Goal: Task Accomplishment & Management: Manage account settings

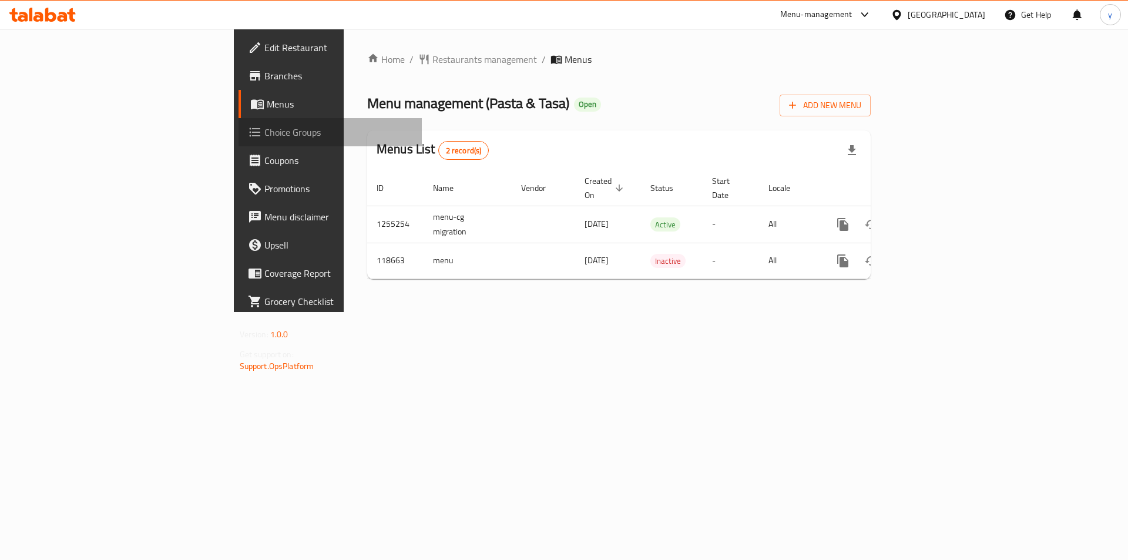
click at [264, 136] on span "Choice Groups" at bounding box center [338, 132] width 149 height 14
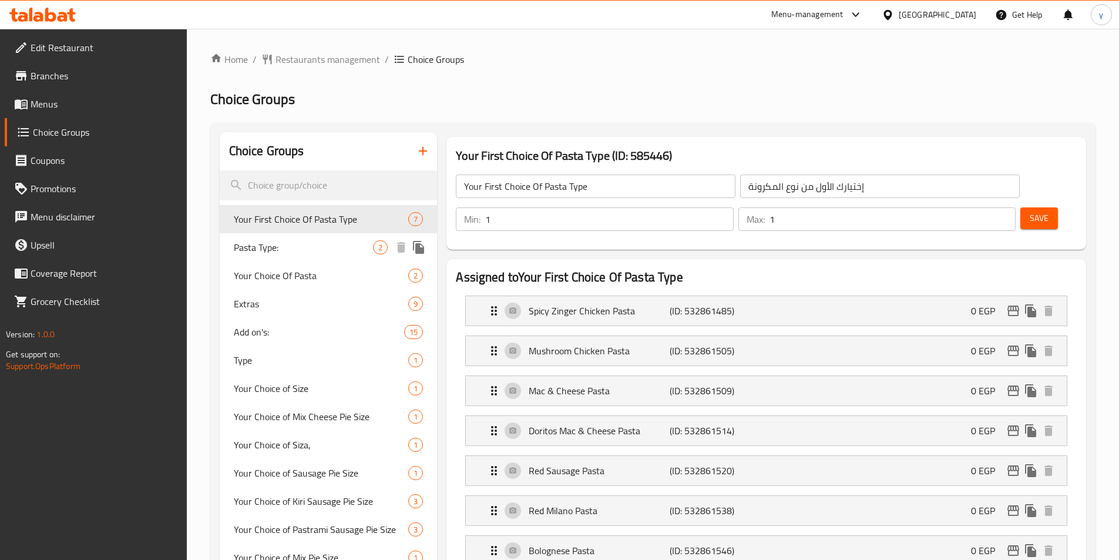
click at [255, 259] on div "Pasta Type: 2" at bounding box center [329, 247] width 218 height 28
type input "Pasta Type:"
type input ":نوع المكرونه"
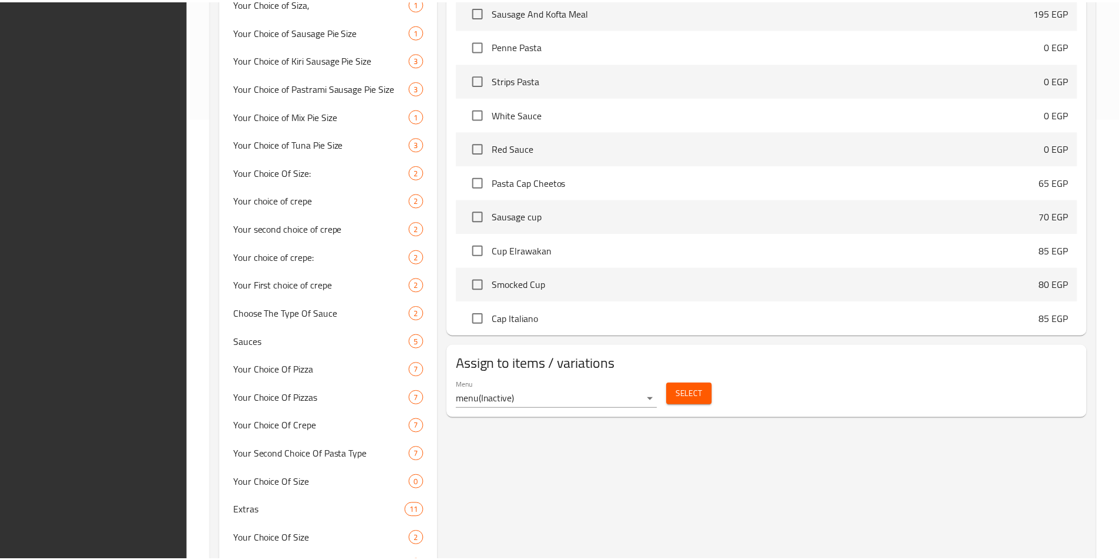
scroll to position [500, 0]
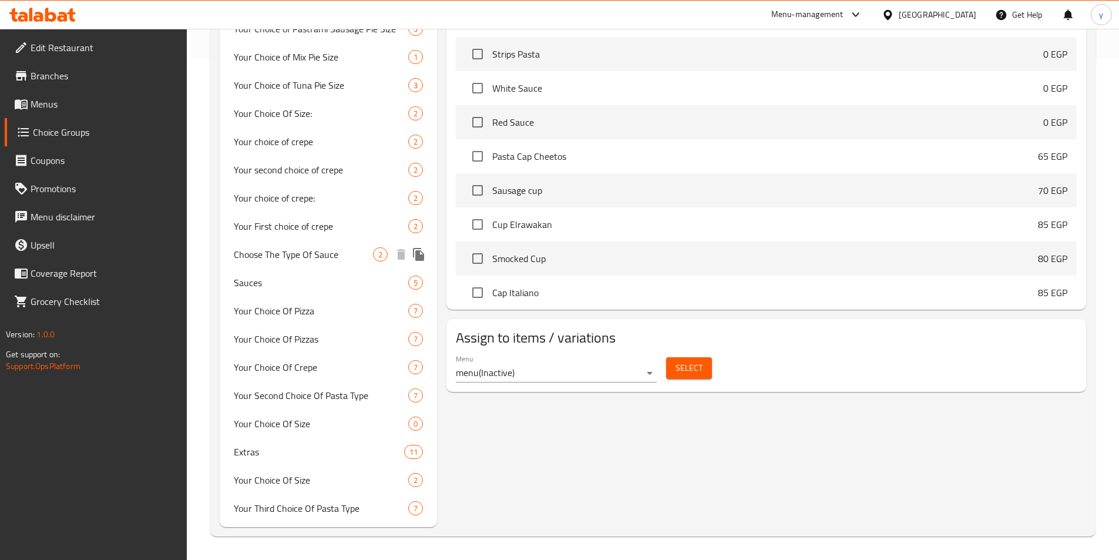
click at [265, 254] on span "Choose The Type Of Sauce" at bounding box center [304, 254] width 140 height 14
type input "Choose The Type Of Sauce"
type input "اختيار نوع الصوص"
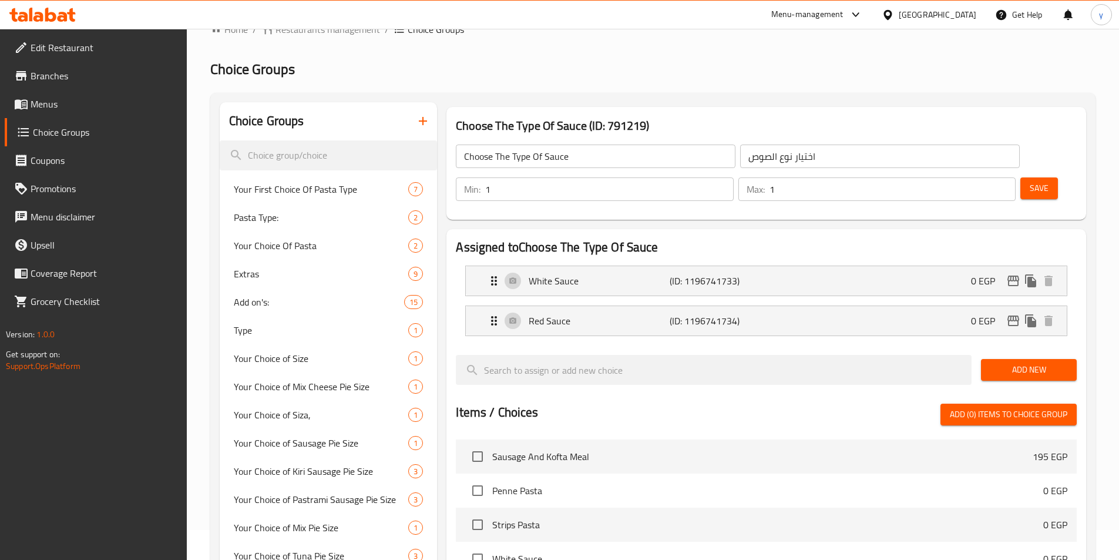
scroll to position [0, 0]
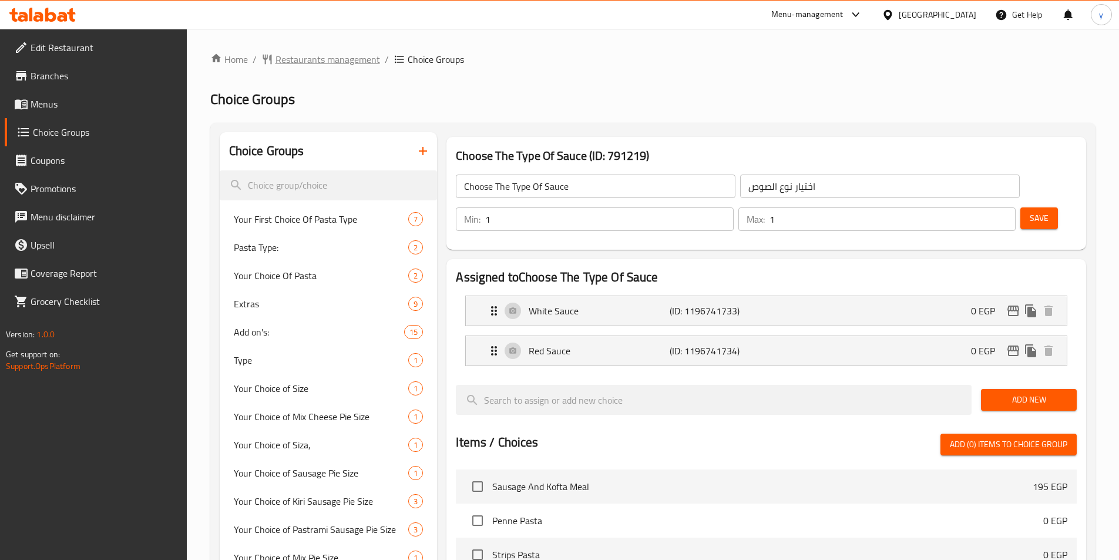
click at [324, 66] on span "Restaurants management" at bounding box center [327, 59] width 105 height 14
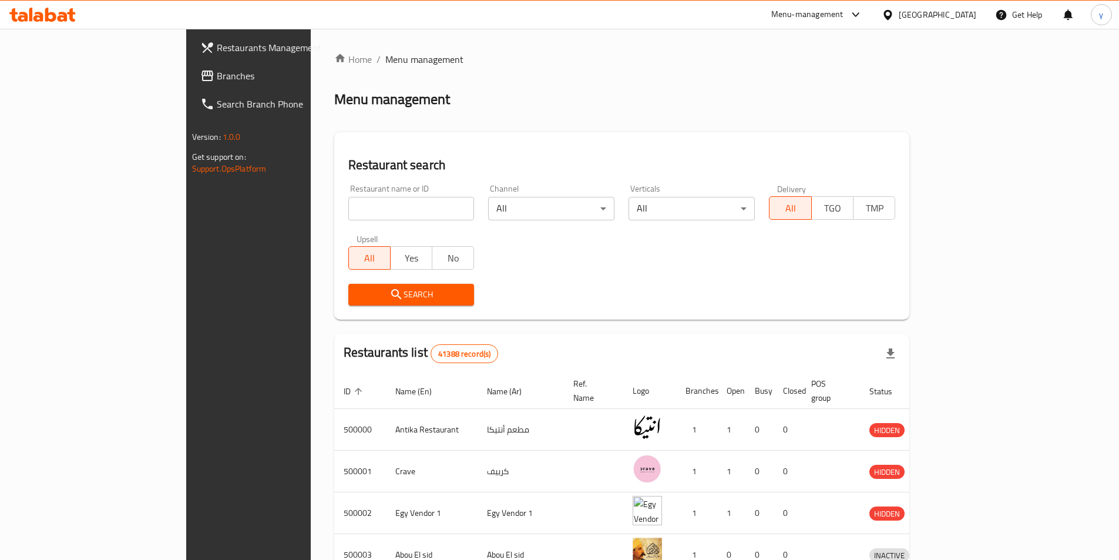
click at [217, 80] on span "Branches" at bounding box center [290, 76] width 147 height 14
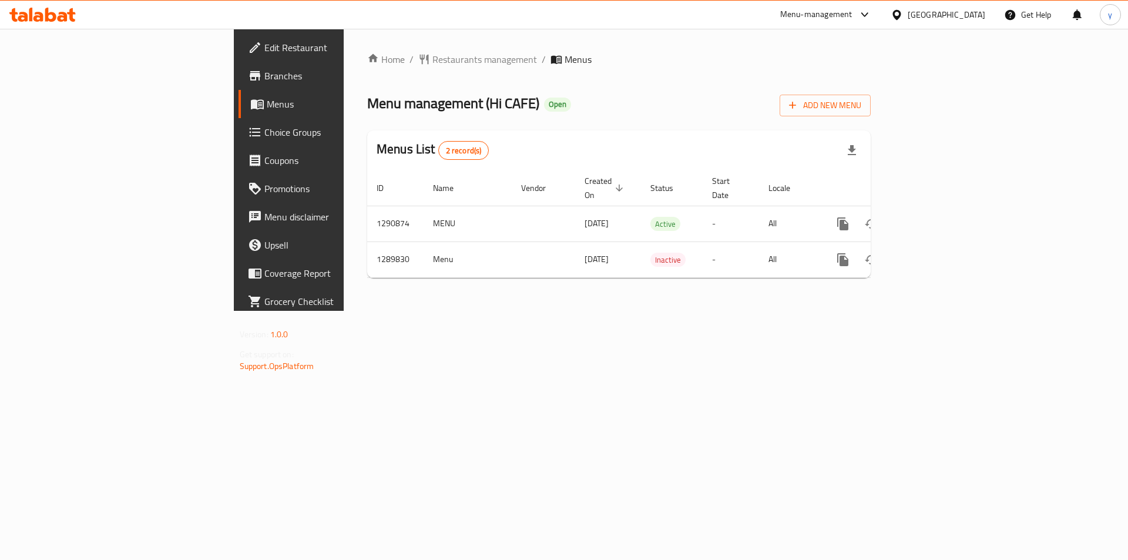
click at [264, 135] on span "Choice Groups" at bounding box center [338, 132] width 149 height 14
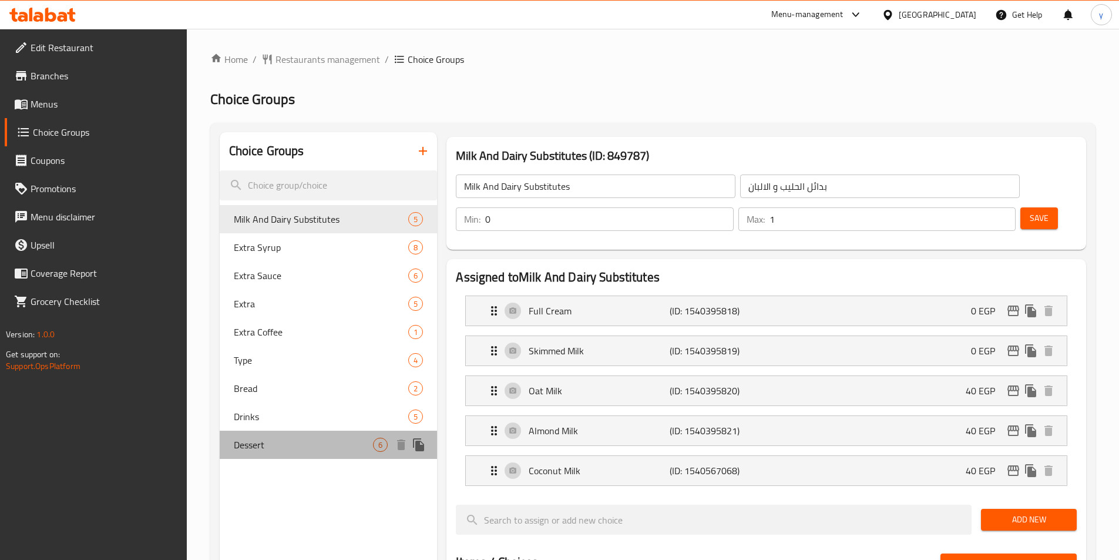
click at [258, 439] on span "Dessert" at bounding box center [304, 445] width 140 height 14
type input "Dessert"
type input "حلويات"
type input "1"
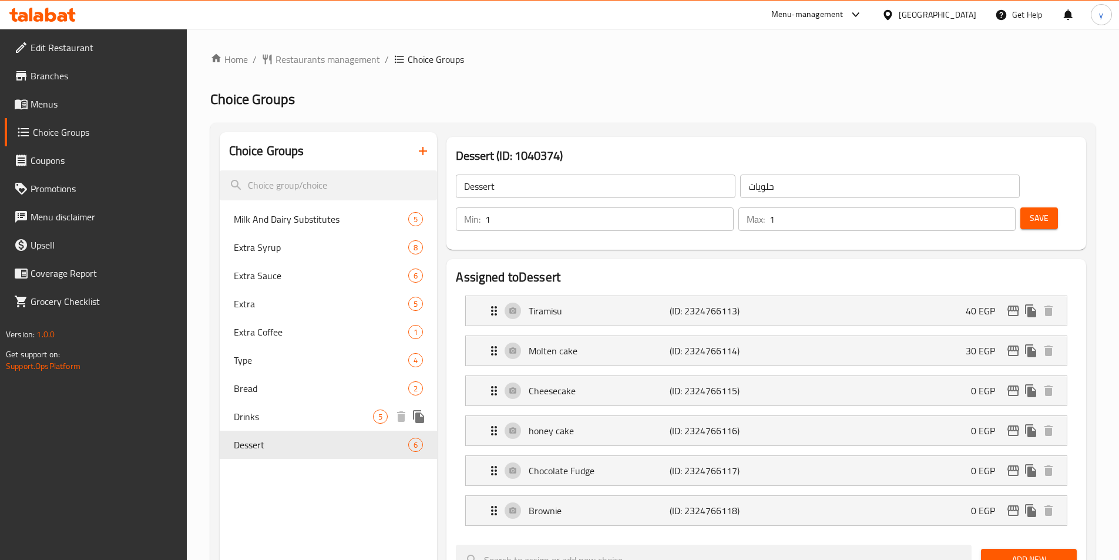
click at [252, 412] on span "Drinks" at bounding box center [304, 416] width 140 height 14
type input "Drinks"
type input "مشروبات"
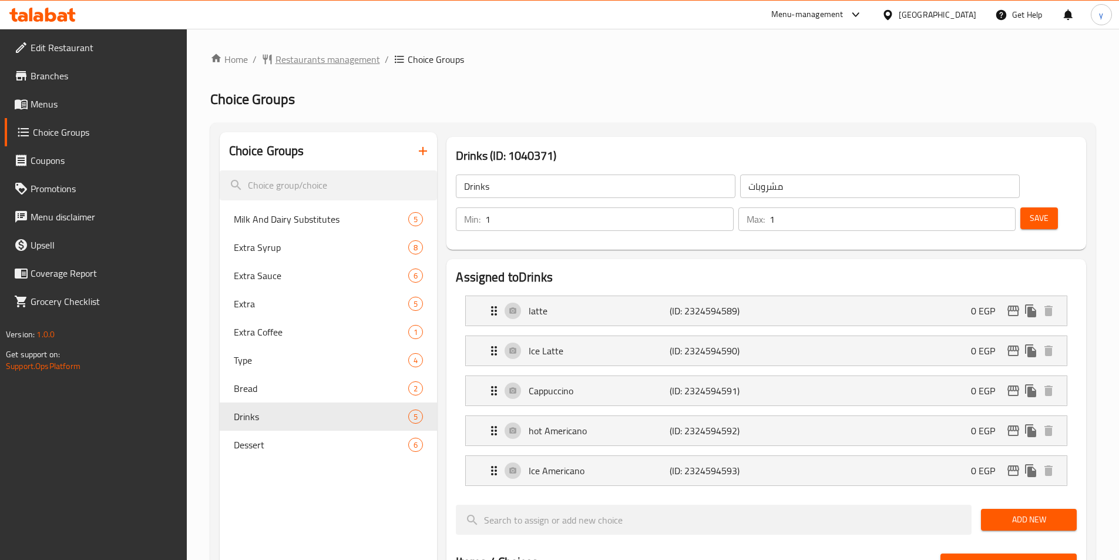
click at [322, 55] on span "Restaurants management" at bounding box center [327, 59] width 105 height 14
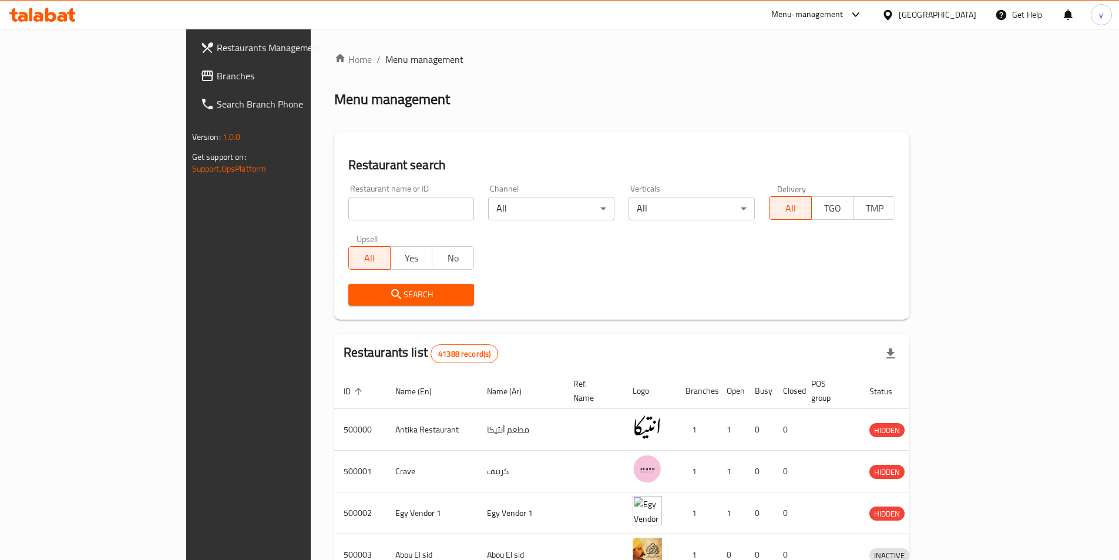
click at [56, 77] on div at bounding box center [559, 280] width 1119 height 560
click at [217, 77] on span "Branches" at bounding box center [290, 76] width 147 height 14
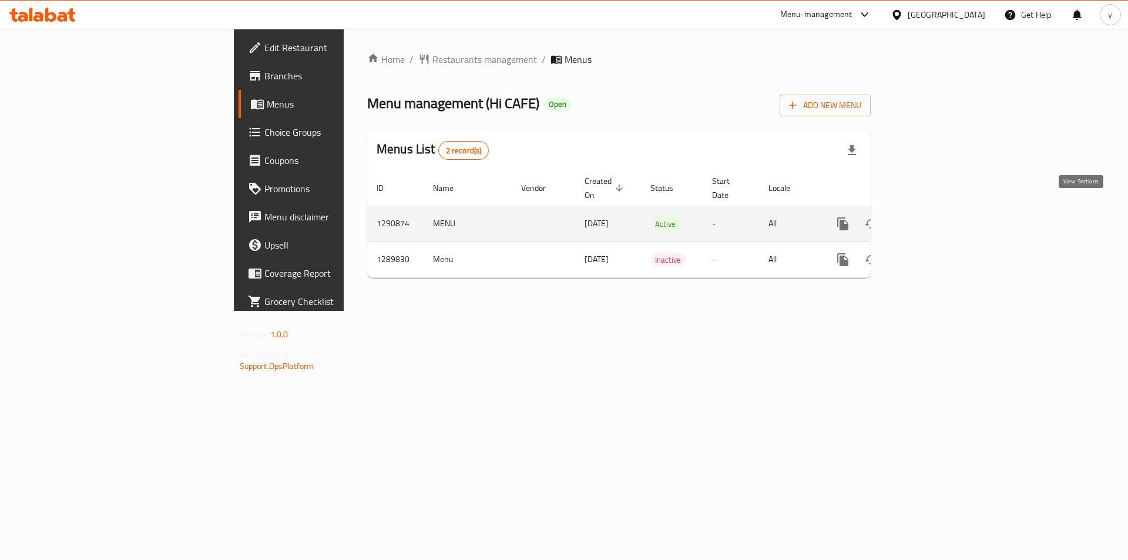
click at [942, 218] on link "enhanced table" at bounding box center [927, 224] width 28 height 28
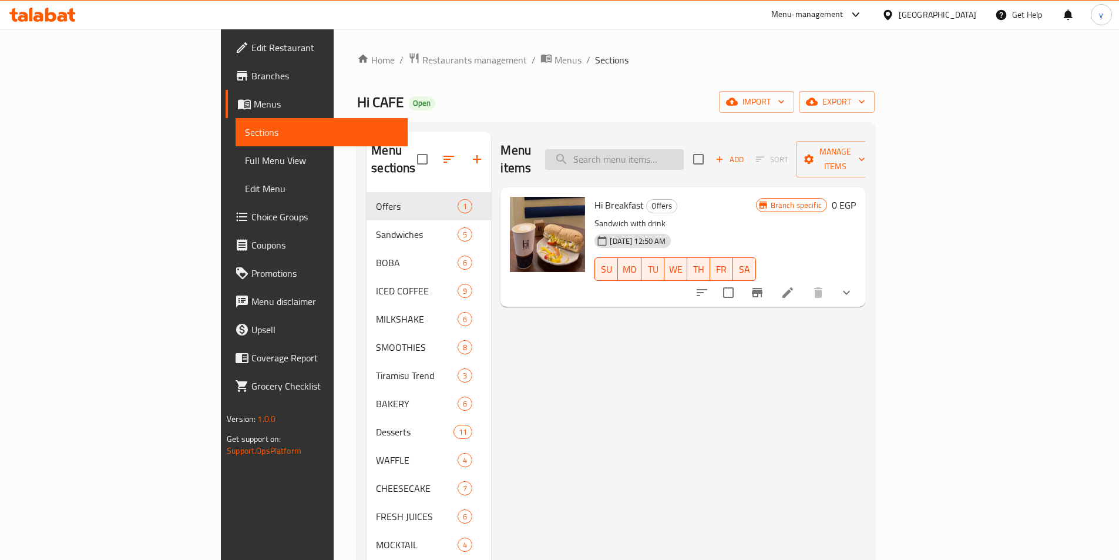
click at [684, 149] on input "search" at bounding box center [614, 159] width 139 height 21
paste input "Hi Breakfast"
type input "Hi Breakfast"
click at [795, 285] on icon at bounding box center [788, 292] width 14 height 14
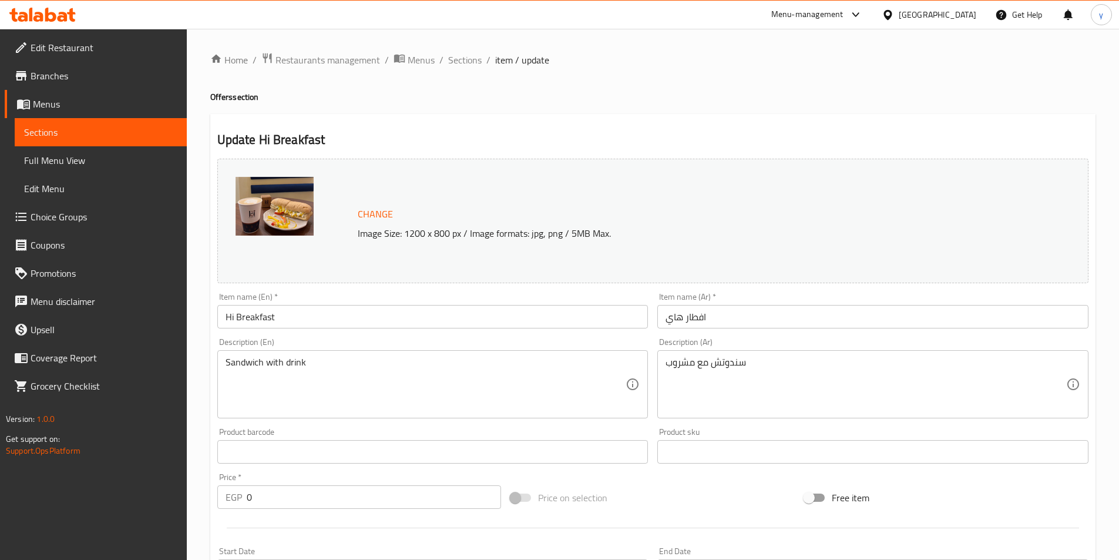
click at [425, 112] on div "Home / Restaurants management / Menus / Sections / item / update Offers section…" at bounding box center [652, 451] width 885 height 798
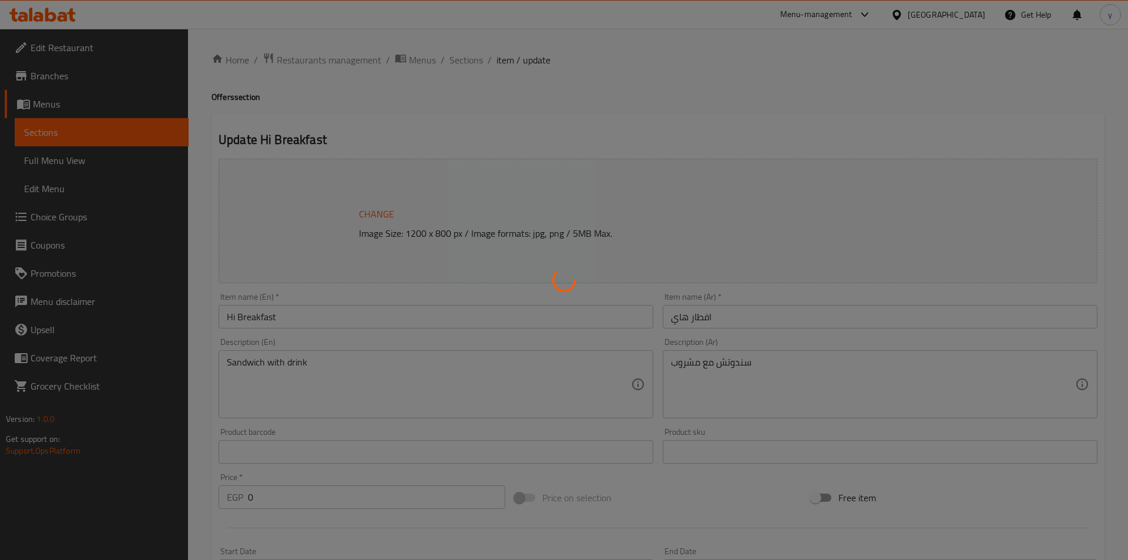
type input "الخبز"
type input "1"
type input "مشروبات"
type input "1"
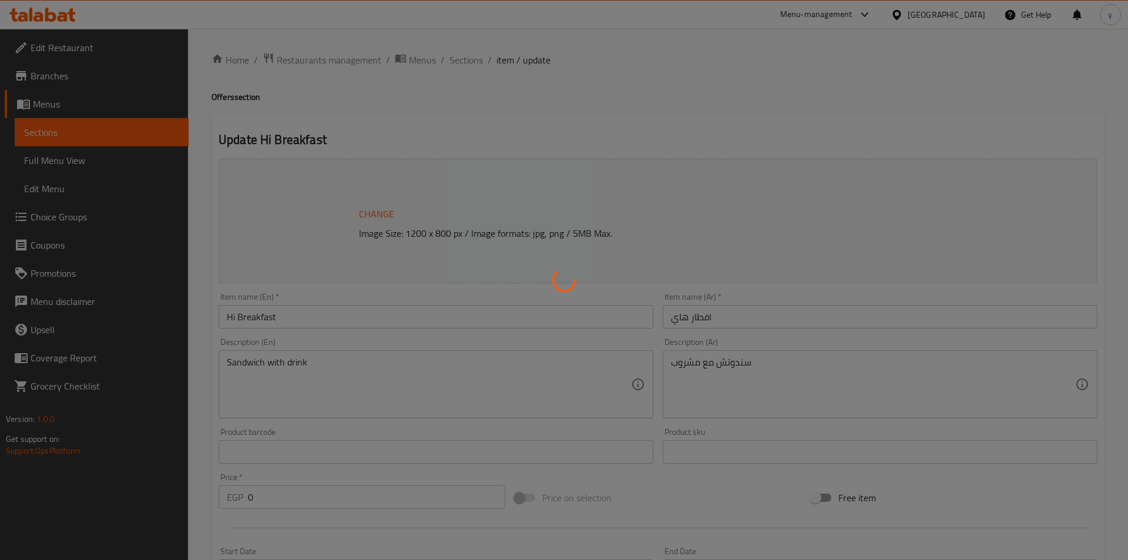
type input "1"
type input "الخبز"
type input "1"
type input "مشروبات"
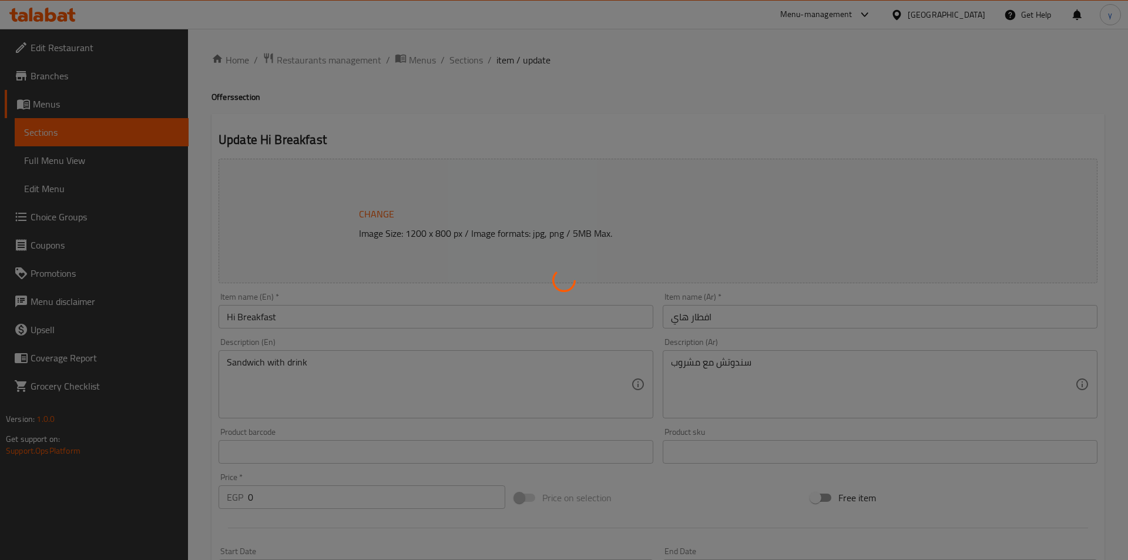
type input "1"
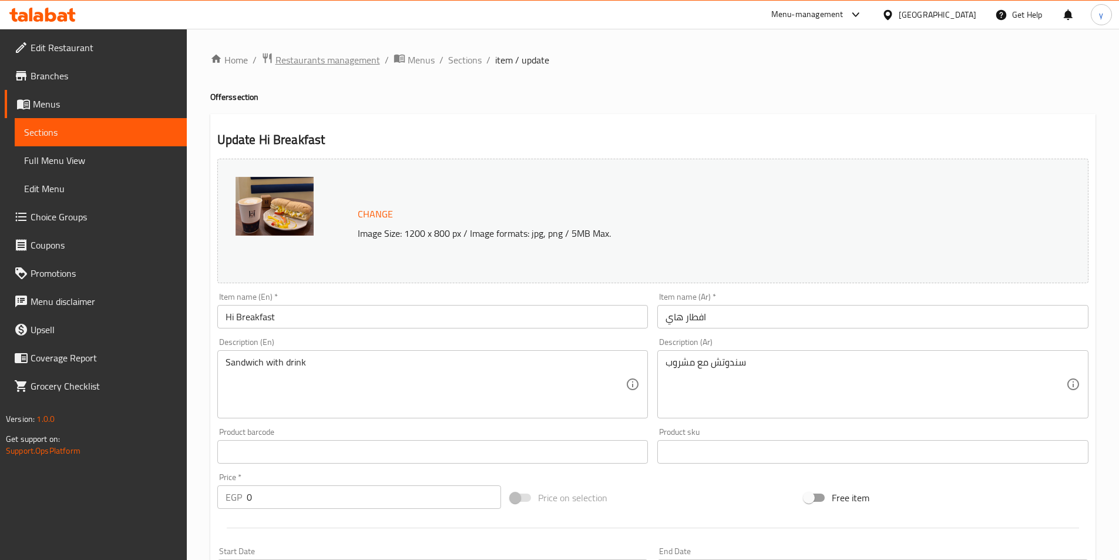
click at [309, 62] on span "Restaurants management" at bounding box center [327, 60] width 105 height 14
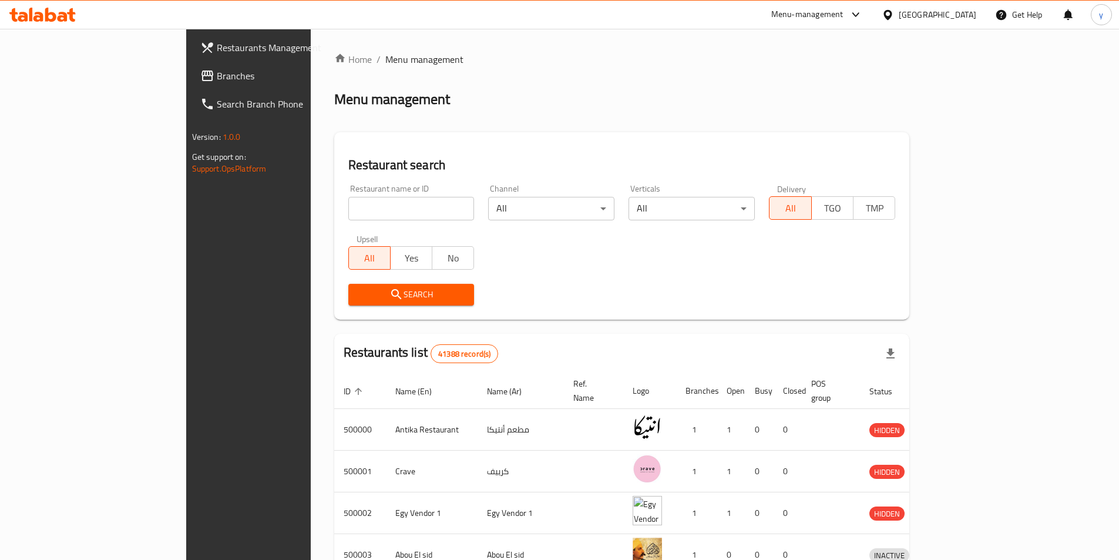
drag, startPoint x: 34, startPoint y: 75, endPoint x: 50, endPoint y: 74, distance: 15.9
click at [217, 75] on span "Branches" at bounding box center [290, 76] width 147 height 14
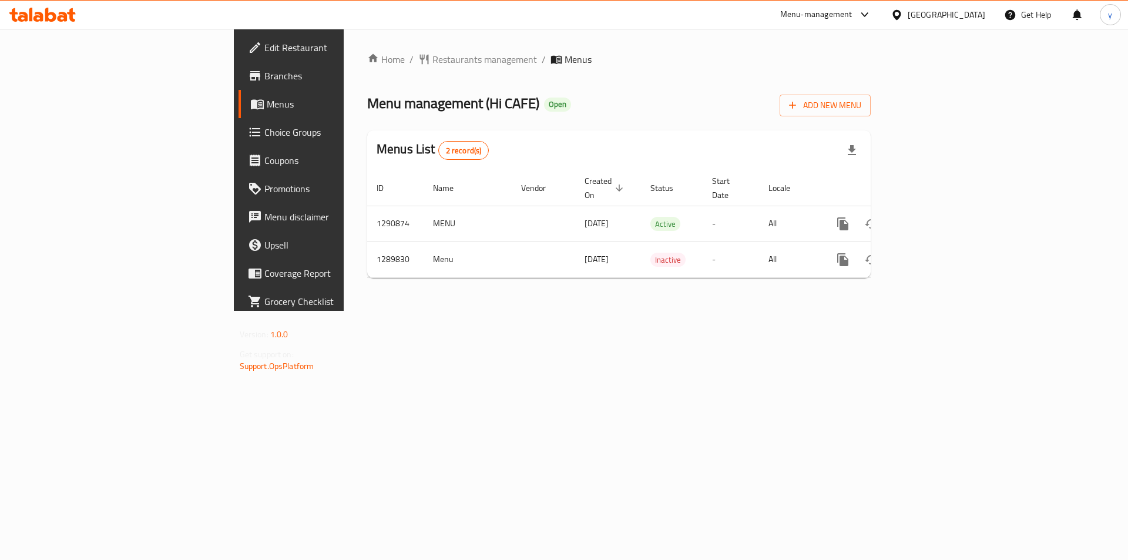
click at [264, 129] on span "Choice Groups" at bounding box center [338, 132] width 149 height 14
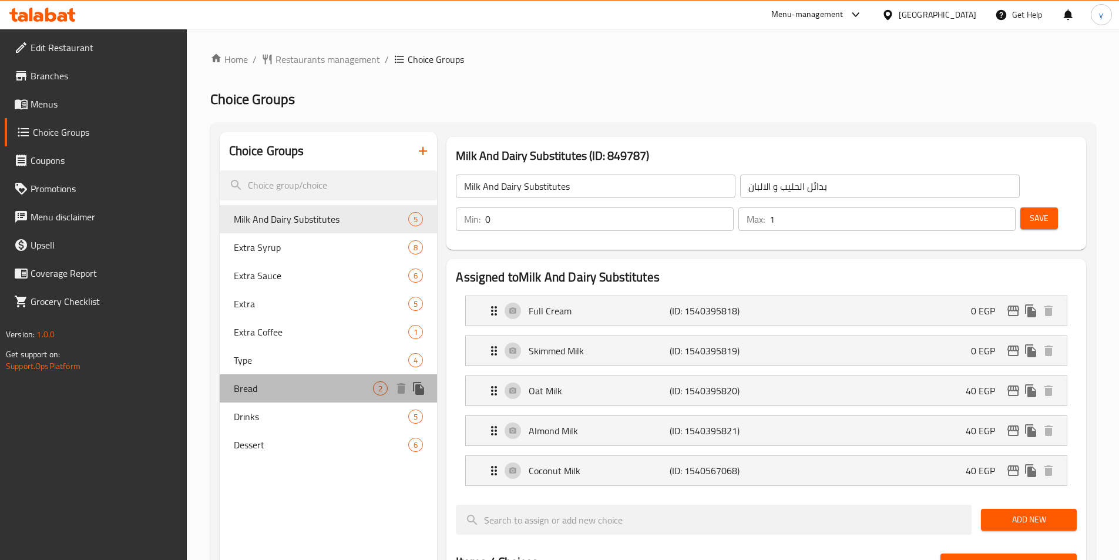
click at [248, 388] on span "Bread" at bounding box center [304, 388] width 140 height 14
type input "Bread"
type input "الخبز"
type input "1"
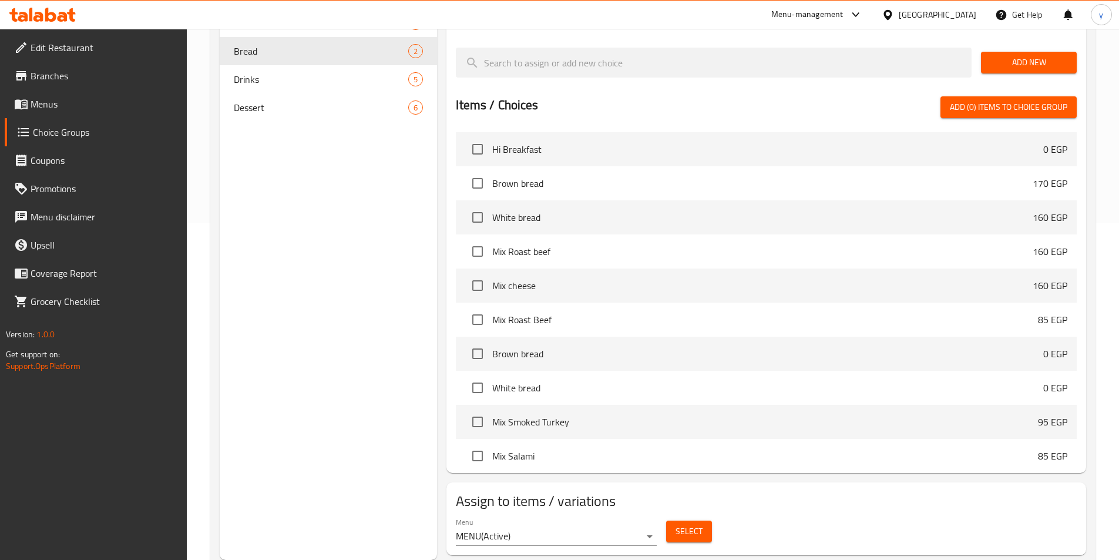
scroll to position [102, 0]
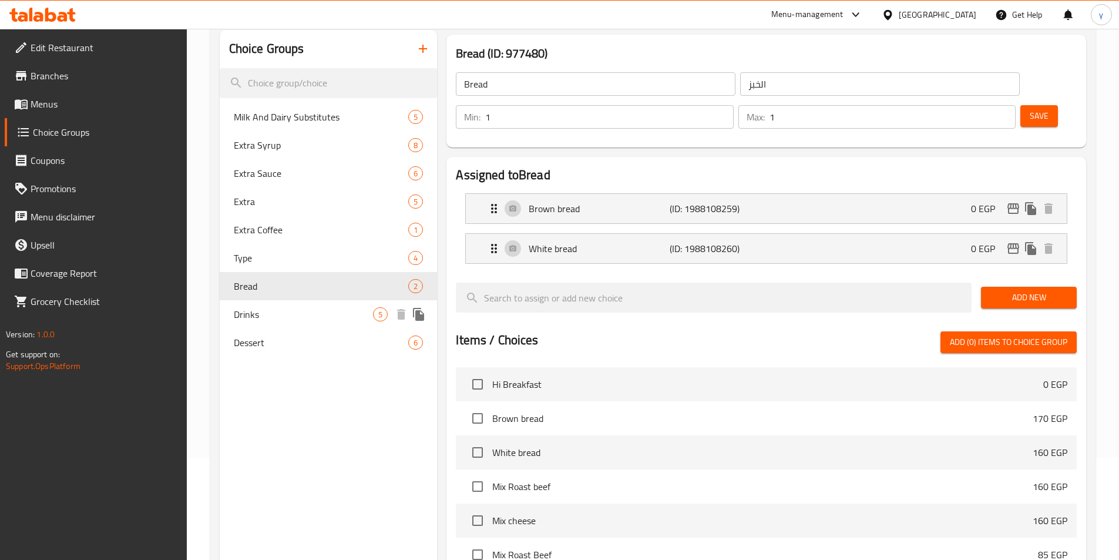
drag, startPoint x: 251, startPoint y: 317, endPoint x: 304, endPoint y: 310, distance: 54.0
click at [251, 317] on span "Drinks" at bounding box center [304, 314] width 140 height 14
type input "Drinks"
type input "مشروبات"
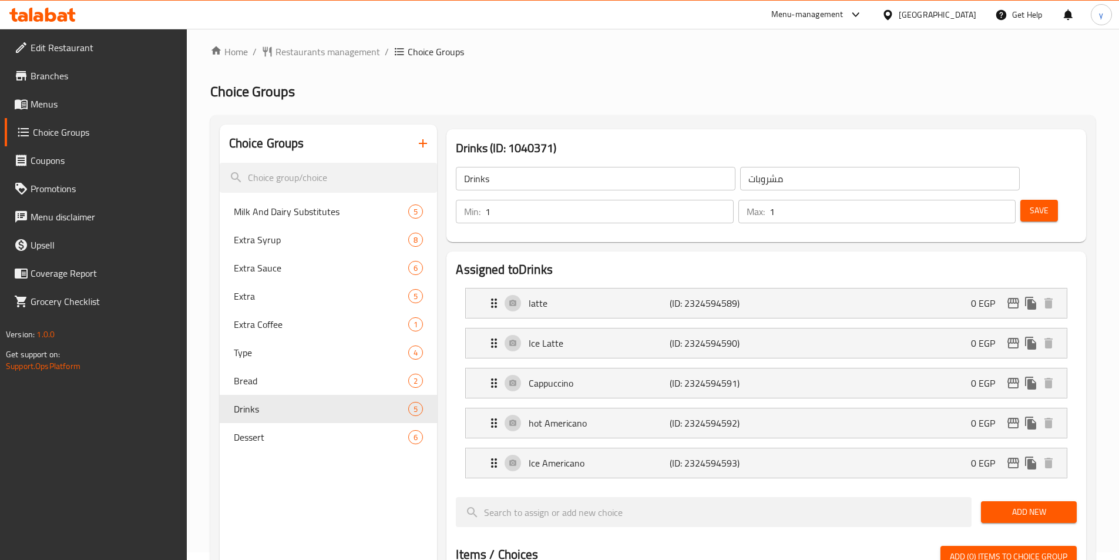
scroll to position [0, 0]
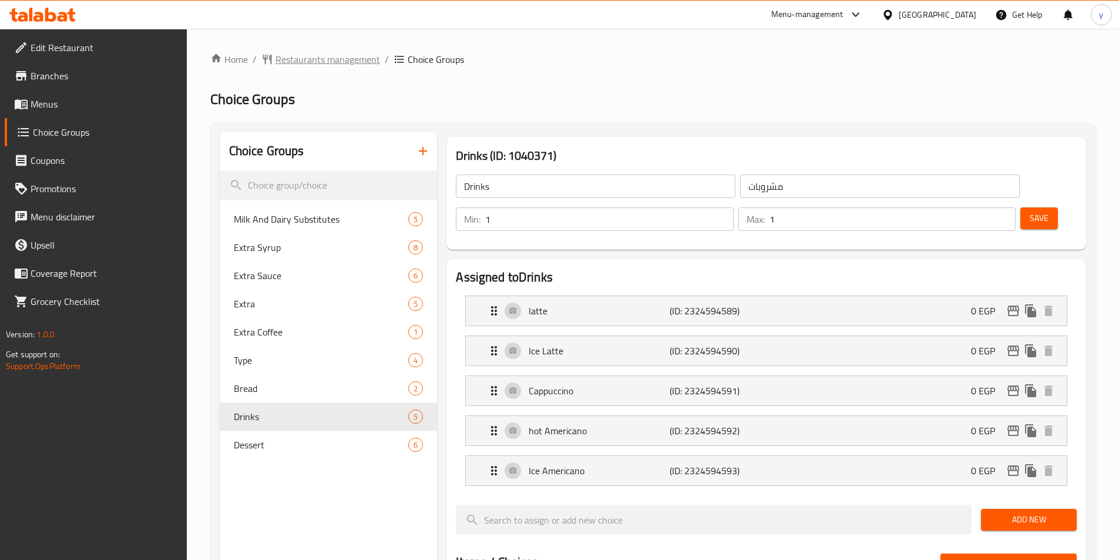
click at [307, 62] on span "Restaurants management" at bounding box center [327, 59] width 105 height 14
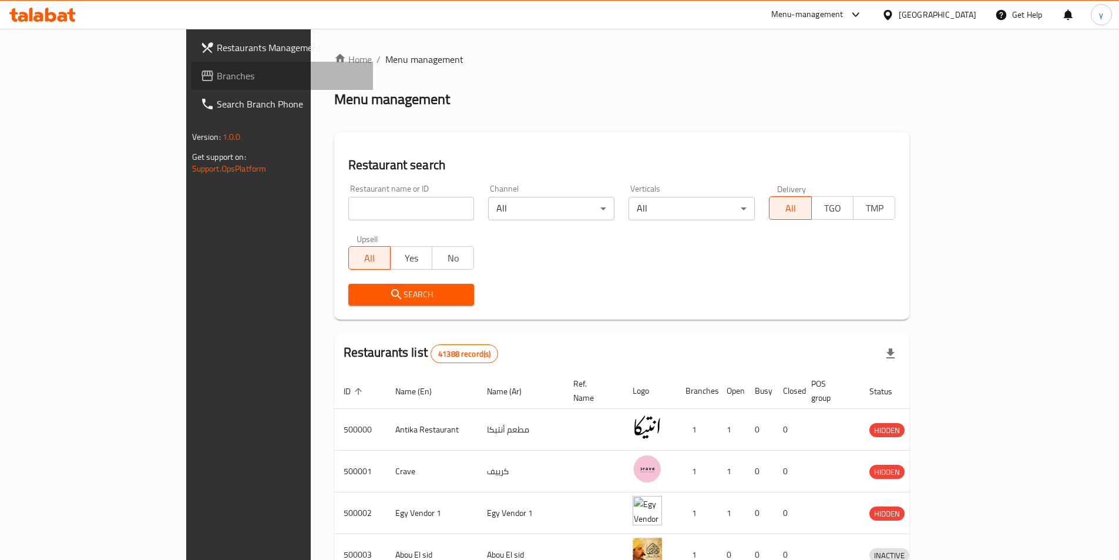
click at [201, 74] on icon at bounding box center [207, 75] width 12 height 11
